Goal: Task Accomplishment & Management: Manage account settings

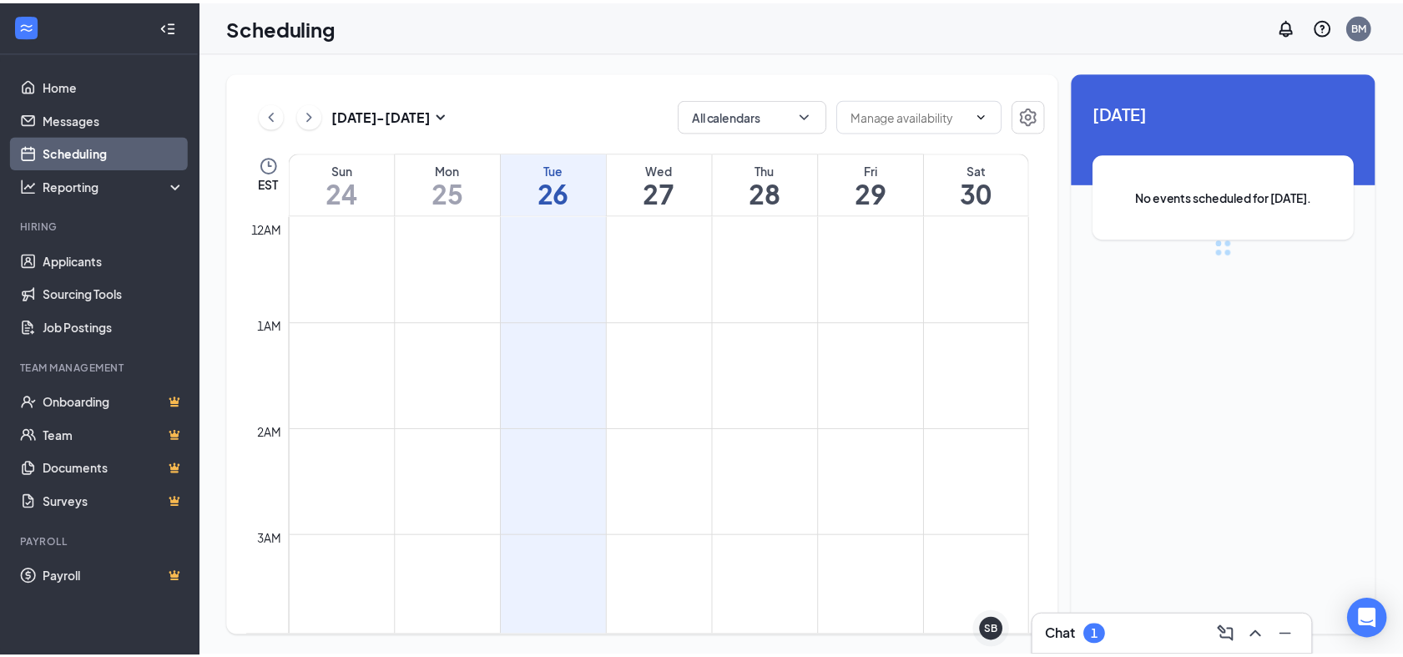
scroll to position [821, 0]
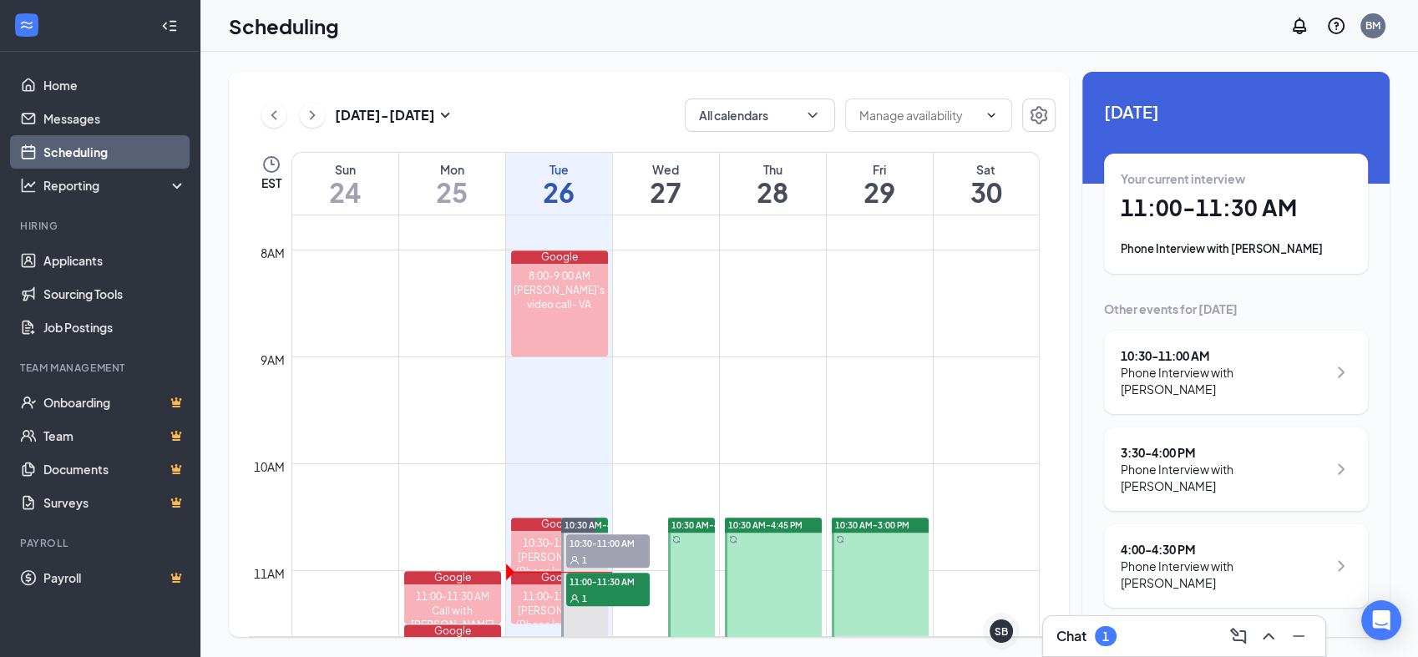
click at [1226, 247] on div "Phone Interview with [PERSON_NAME]" at bounding box center [1235, 248] width 230 height 17
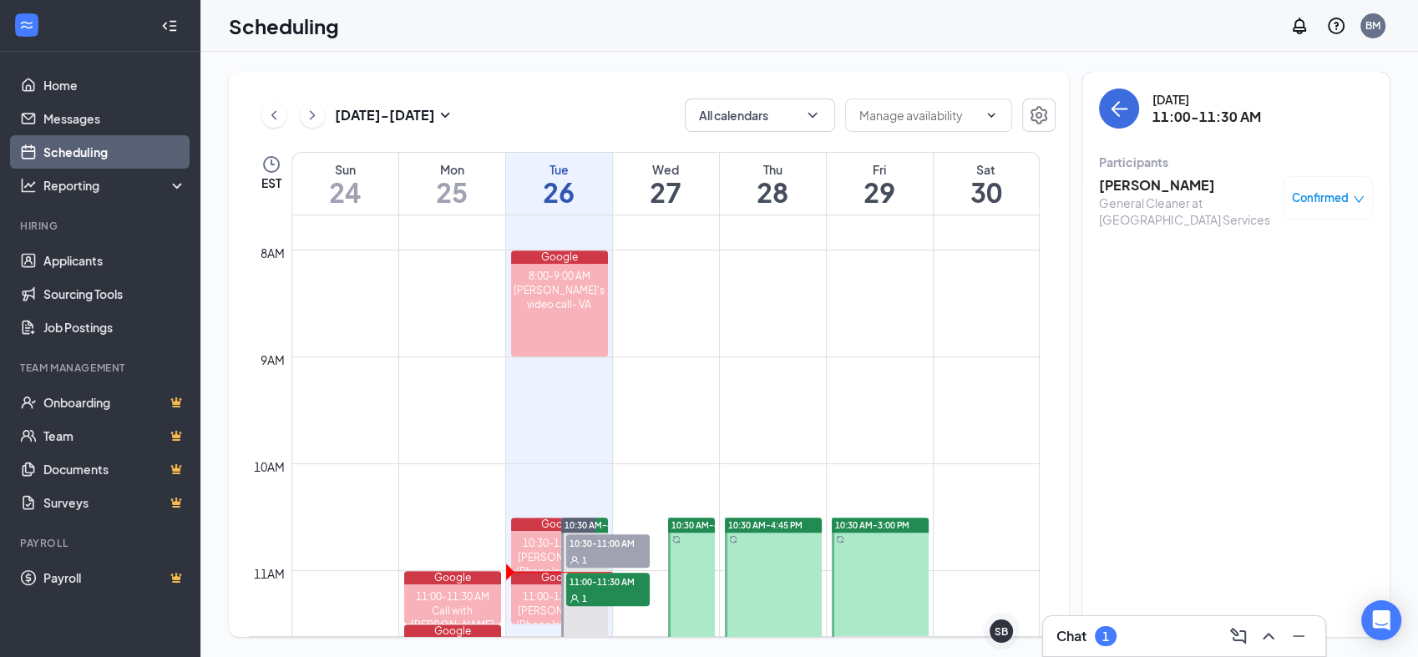
click at [1307, 188] on div "Confirmed" at bounding box center [1327, 197] width 90 height 43
click at [139, 263] on link "Applicants" at bounding box center [114, 260] width 143 height 33
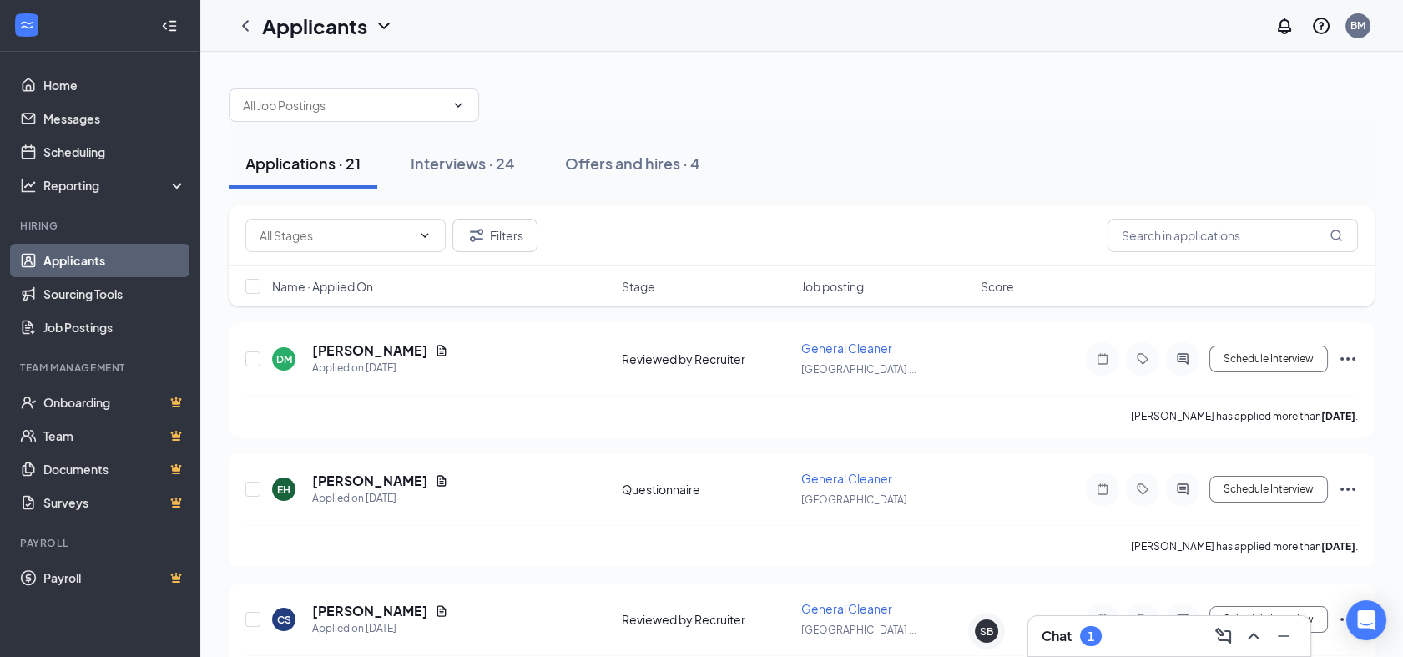
click at [1090, 630] on div "1" at bounding box center [1091, 636] width 7 height 14
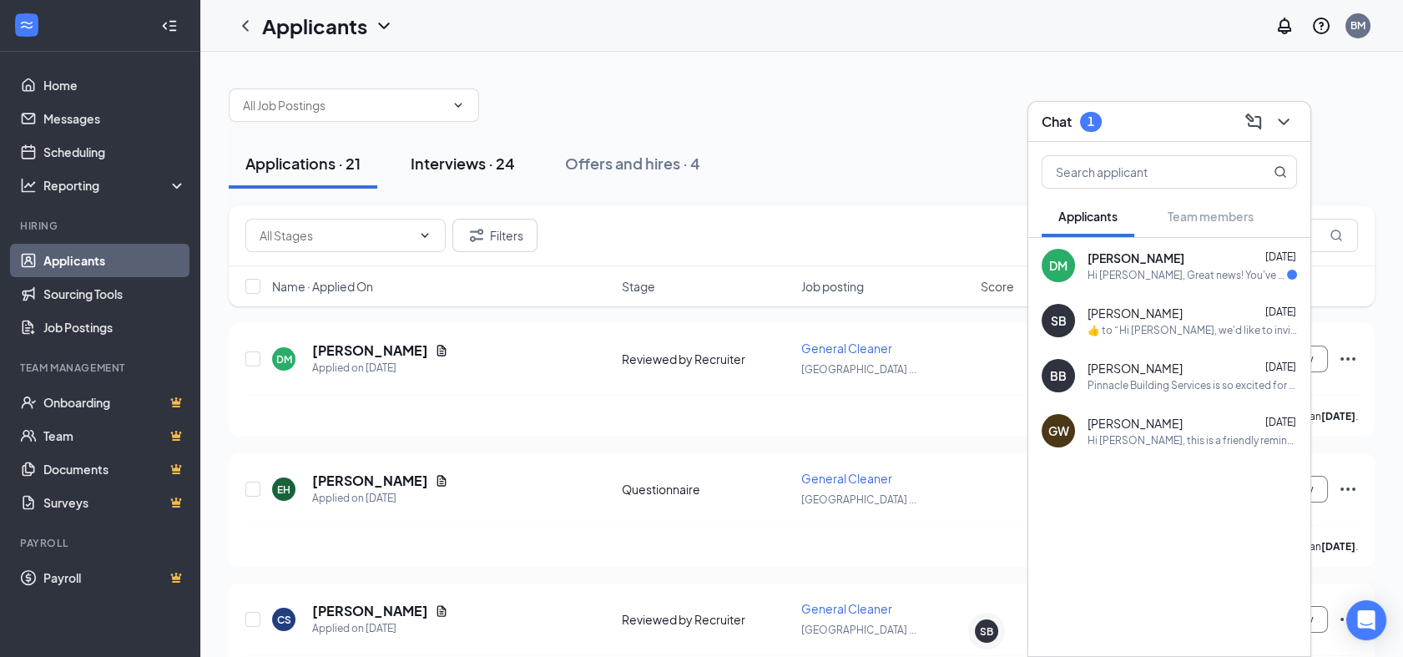
click at [508, 159] on div "Interviews · 24" at bounding box center [463, 163] width 104 height 21
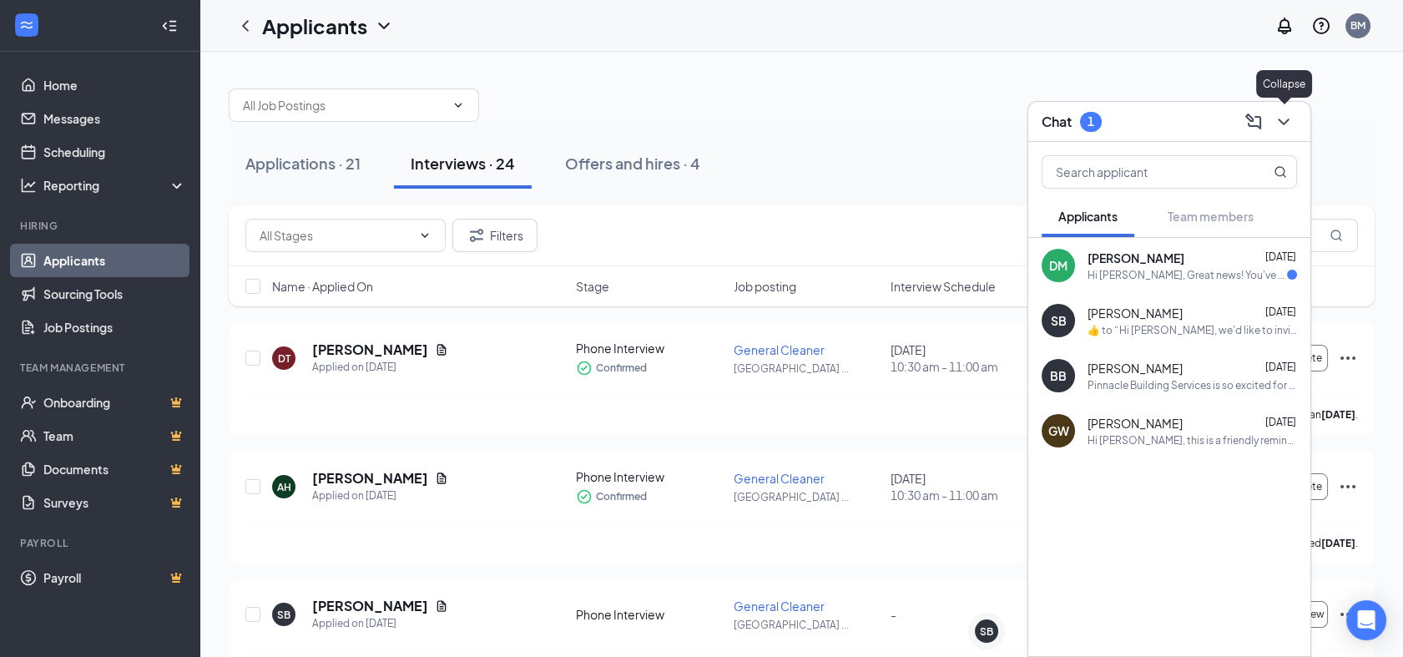
click at [1292, 127] on icon "ChevronDown" at bounding box center [1284, 122] width 20 height 20
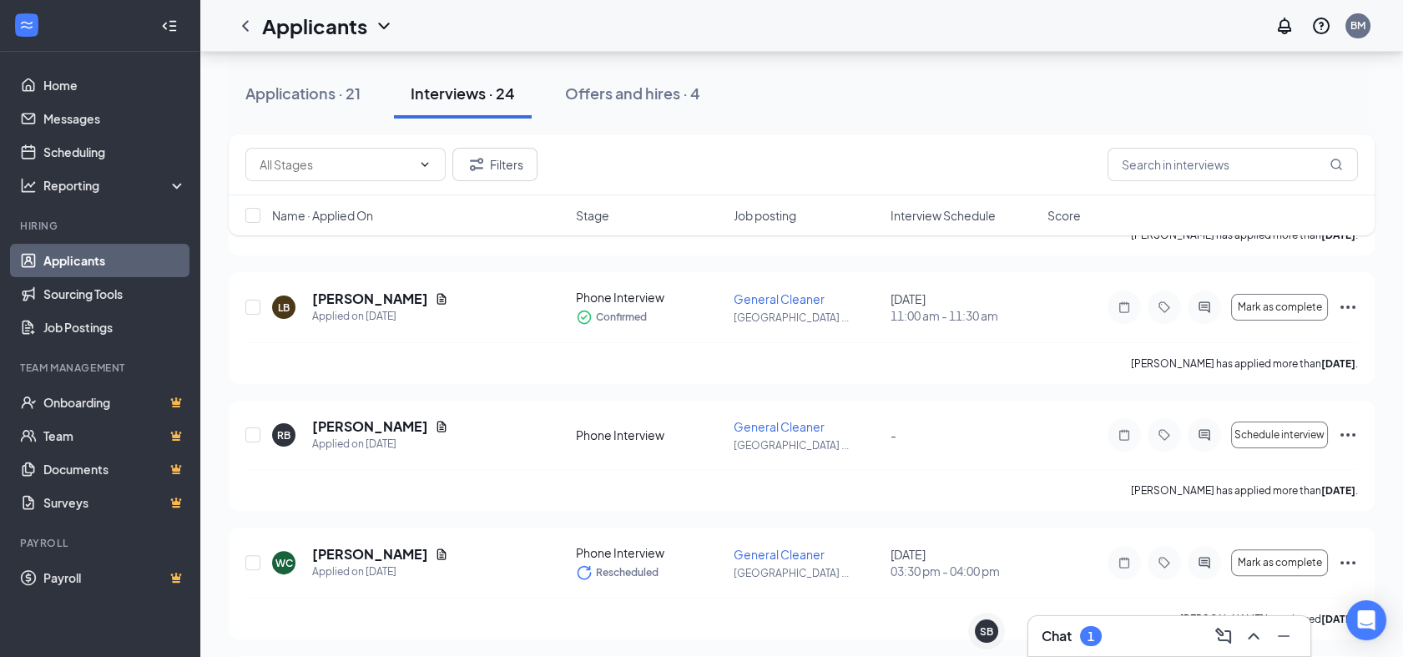
scroll to position [1098, 0]
